Goal: Task Accomplishment & Management: Use online tool/utility

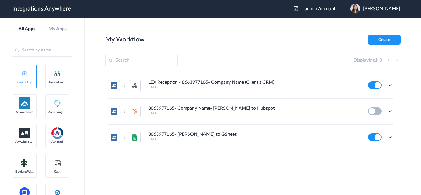
click at [319, 9] on span "Launch Account" at bounding box center [318, 8] width 33 height 5
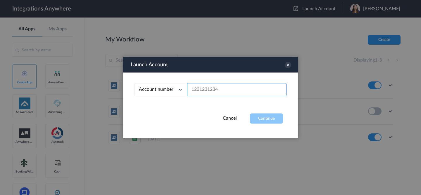
click at [226, 92] on input "text" at bounding box center [236, 89] width 99 height 13
paste input "6198163105"
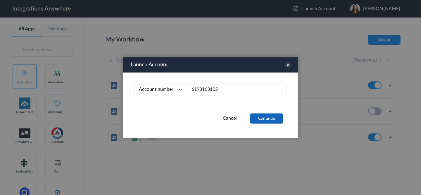
click at [268, 115] on button "Continue" at bounding box center [266, 119] width 33 height 10
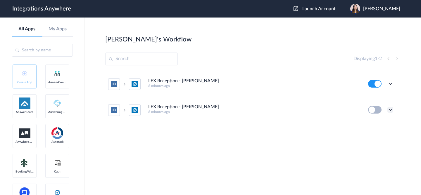
click at [392, 109] on icon at bounding box center [390, 110] width 6 height 6
click at [383, 140] on li "Delete" at bounding box center [374, 145] width 38 height 11
click at [370, 148] on li "Are you sure?" at bounding box center [374, 148] width 38 height 16
click at [390, 84] on icon at bounding box center [390, 84] width 6 height 6
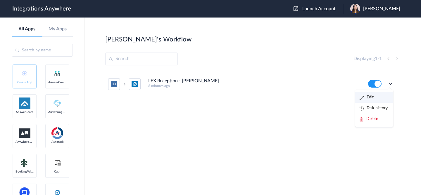
click at [382, 94] on li "Edit" at bounding box center [374, 97] width 38 height 11
click at [375, 10] on span "Akanksha Sharma" at bounding box center [381, 9] width 37 height 6
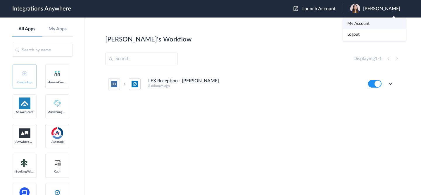
click at [368, 24] on link "My Account" at bounding box center [358, 24] width 22 height 4
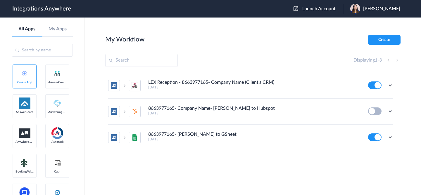
click at [325, 9] on span "Launch Account" at bounding box center [318, 8] width 33 height 5
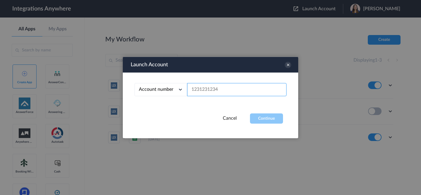
click at [239, 88] on input "text" at bounding box center [236, 89] width 99 height 13
paste input "DONE"
type input "DONE"
paste input "6198163105"
type input "6198163105"
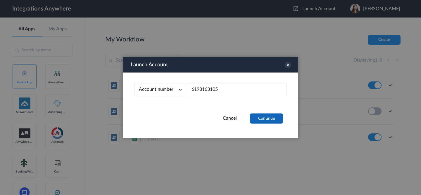
click at [264, 114] on button "Continue" at bounding box center [266, 119] width 33 height 10
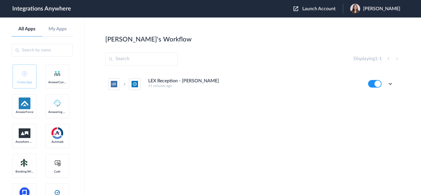
click at [382, 11] on span "Akanksha Sharma" at bounding box center [381, 9] width 37 height 6
click at [364, 24] on link "My Account" at bounding box center [358, 24] width 22 height 4
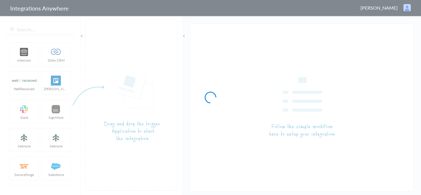
type input "LEX Reception - [PERSON_NAME]"
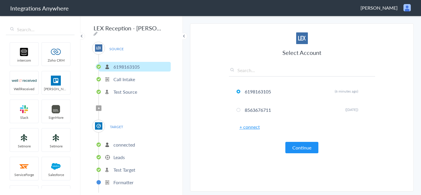
click at [121, 155] on p "Leads" at bounding box center [118, 157] width 11 height 7
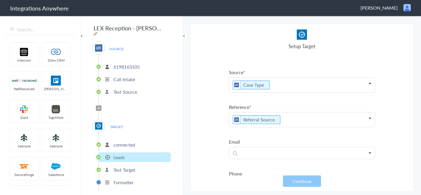
scroll to position [132, 0]
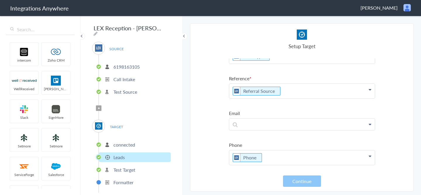
click at [99, 106] on span "Filter Applied" at bounding box center [99, 109] width 6 height 6
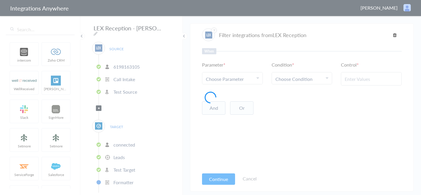
click at [235, 78] on div at bounding box center [210, 97] width 421 height 195
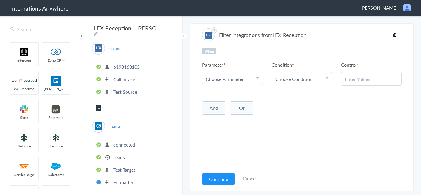
click at [245, 79] on div "Choose Parameter" at bounding box center [232, 79] width 53 height 7
click at [242, 96] on input "text" at bounding box center [232, 95] width 60 height 13
type input "call ty"
click at [232, 110] on link "Call Type" at bounding box center [232, 107] width 60 height 13
click at [114, 154] on p "Leads" at bounding box center [118, 157] width 11 height 7
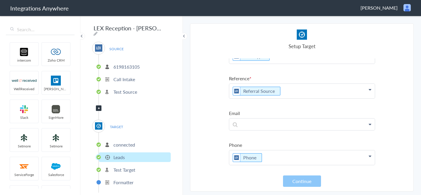
scroll to position [72, 0]
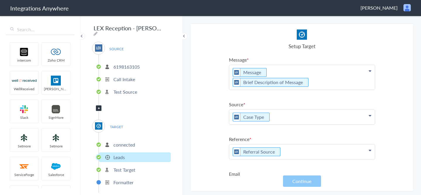
click at [99, 107] on icon at bounding box center [99, 108] width 2 height 2
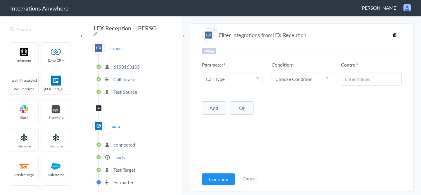
click at [310, 79] on span "Choose Condition" at bounding box center [293, 79] width 37 height 7
click at [295, 106] on link "Contains" at bounding box center [302, 107] width 60 height 13
click at [361, 84] on div at bounding box center [371, 78] width 61 height 13
click at [362, 81] on input "text" at bounding box center [371, 79] width 53 height 7
paste input "New Client"
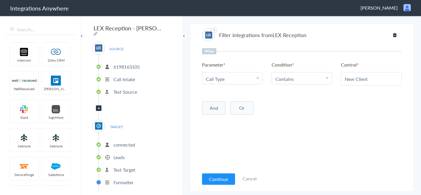
type input "New Client"
click at [346, 105] on div "And Or Add Filter" at bounding box center [302, 107] width 200 height 15
click at [212, 178] on button "Continue" at bounding box center [218, 179] width 33 height 11
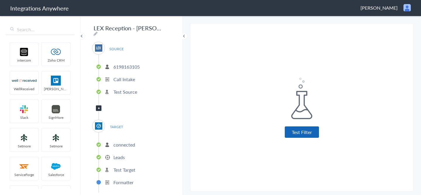
click at [304, 131] on button "Test Filter" at bounding box center [302, 132] width 34 height 11
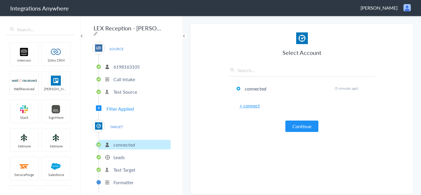
click at [305, 120] on div "Select Account connected Rename Delete (5 minutes ago) + connect Continue" at bounding box center [302, 82] width 146 height 100
click at [303, 125] on button "Continue" at bounding box center [301, 126] width 33 height 11
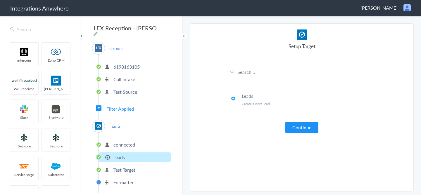
click at [303, 125] on button "Continue" at bounding box center [301, 127] width 33 height 11
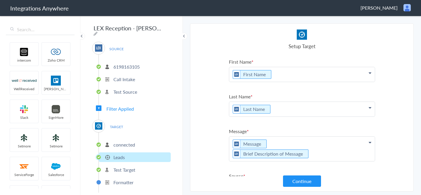
click at [301, 183] on button "Continue" at bounding box center [302, 181] width 38 height 11
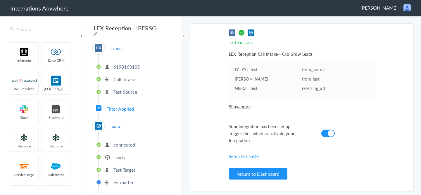
click at [118, 108] on span "Filter Applied" at bounding box center [119, 109] width 27 height 7
